Goal: Information Seeking & Learning: Learn about a topic

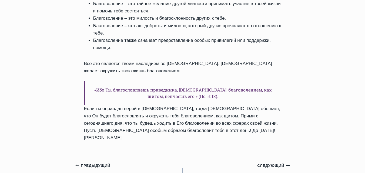
scroll to position [351, 0]
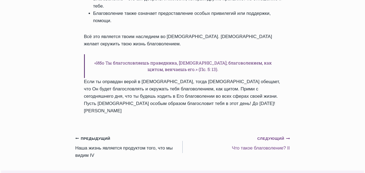
click at [273, 135] on link "Следующий Продолжить Что такое благоволение? II" at bounding box center [236, 143] width 107 height 17
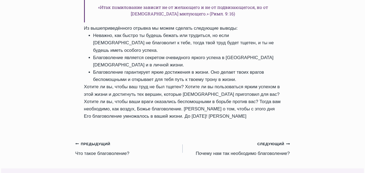
scroll to position [379, 0]
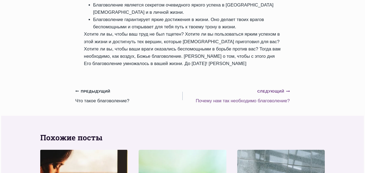
click at [274, 89] on small "Следующий Продолжить" at bounding box center [273, 92] width 32 height 6
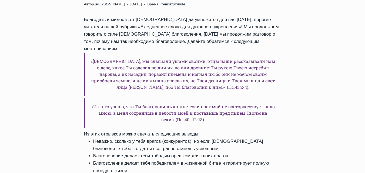
scroll to position [297, 0]
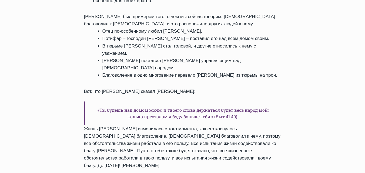
scroll to position [487, 0]
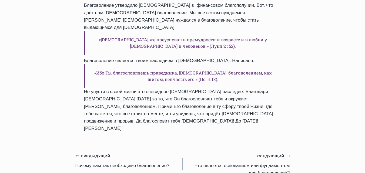
scroll to position [406, 0]
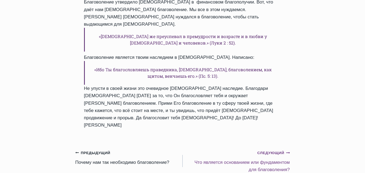
click at [280, 150] on small "Следующий Продолжить" at bounding box center [273, 153] width 32 height 6
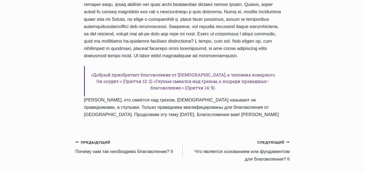
scroll to position [433, 0]
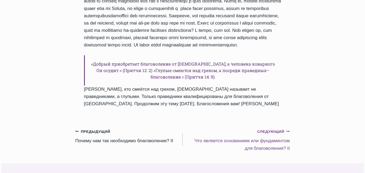
click at [280, 131] on small "Следующий Продолжить" at bounding box center [273, 132] width 32 height 6
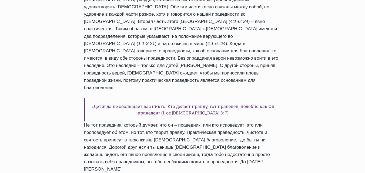
scroll to position [406, 0]
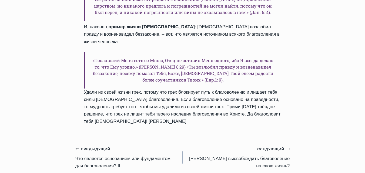
scroll to position [784, 0]
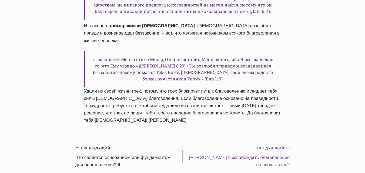
click at [256, 144] on link "Следующий Продолжить [PERSON_NAME] высвобождать благоволение на свою жизнь?" at bounding box center [236, 156] width 107 height 24
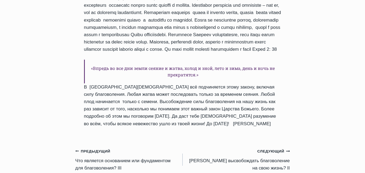
scroll to position [433, 0]
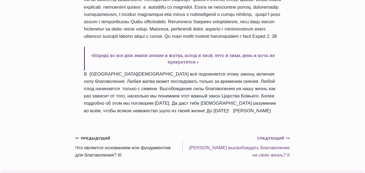
click at [266, 136] on small "Следующий Продолжить" at bounding box center [273, 139] width 32 height 6
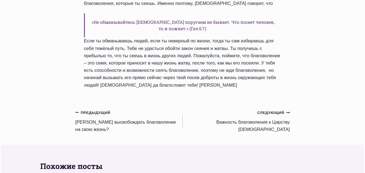
scroll to position [460, 0]
